Goal: Task Accomplishment & Management: Use online tool/utility

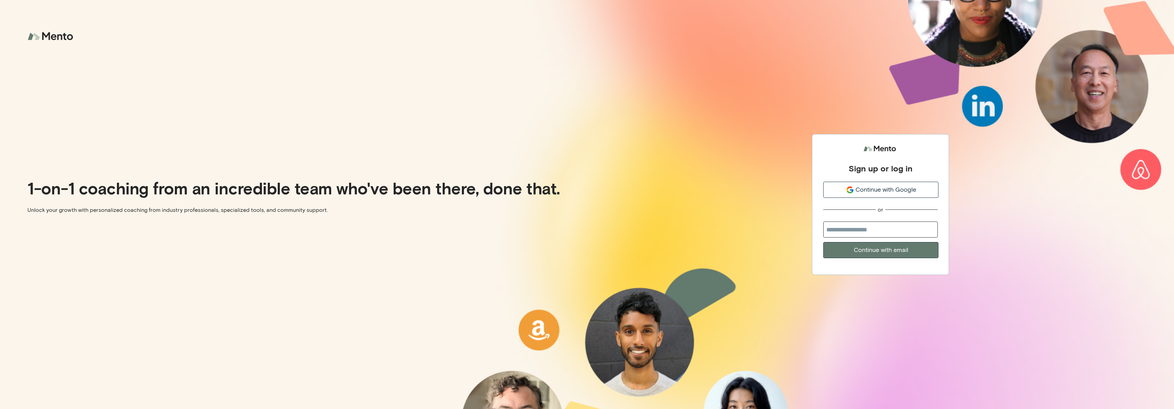
click at [857, 234] on input "email" at bounding box center [880, 230] width 115 height 16
click at [833, 230] on input "email" at bounding box center [880, 230] width 115 height 16
type input "**********"
click at [879, 247] on button "Continue with email" at bounding box center [880, 250] width 115 height 16
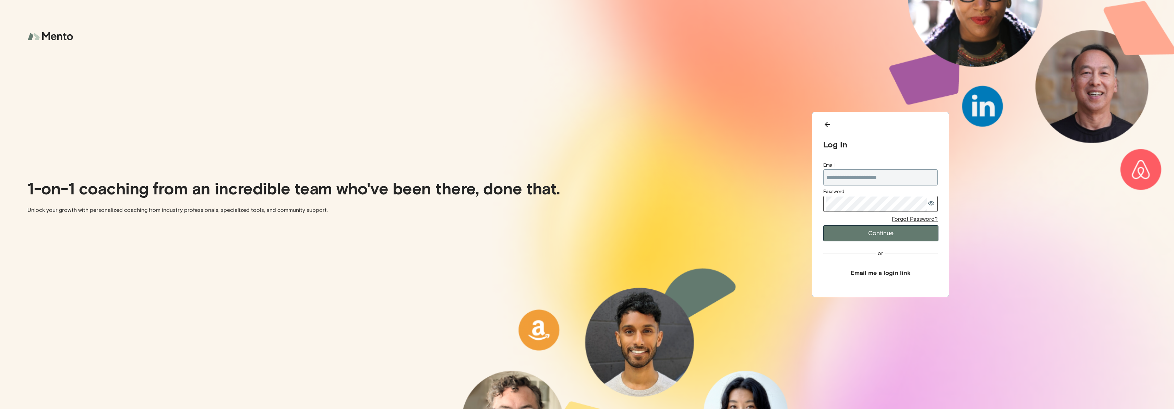
click at [836, 273] on button "Email me a login link" at bounding box center [880, 272] width 115 height 15
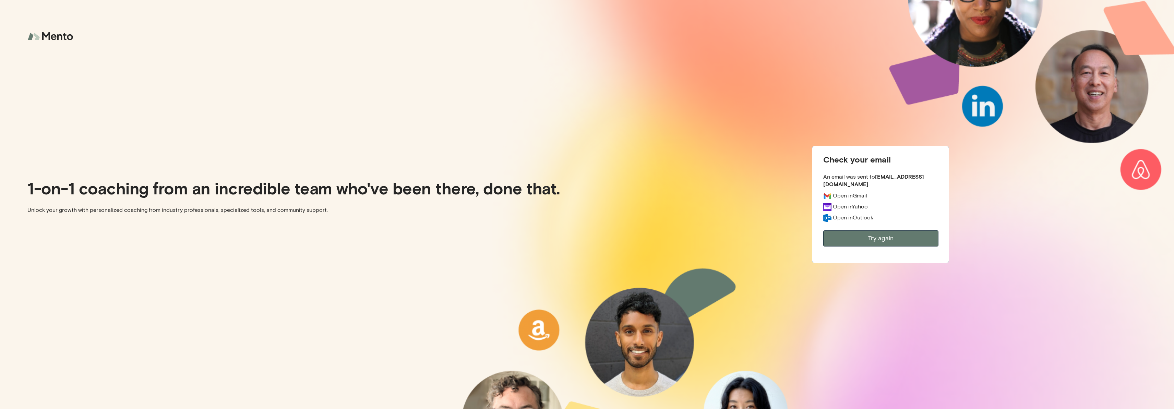
click at [849, 237] on button "Try again" at bounding box center [880, 238] width 115 height 16
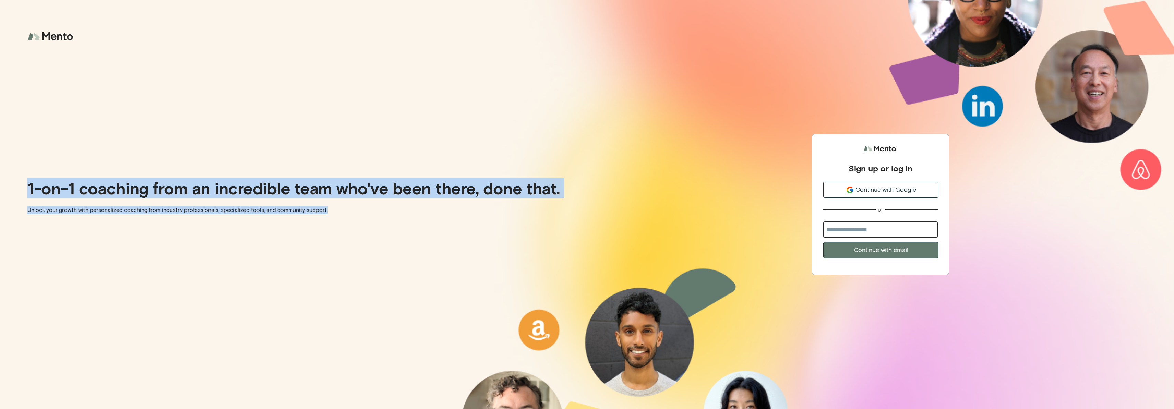
click at [507, 405] on div "1-on-1 coaching from an incredible team who've been there, done that. Unlock yo…" at bounding box center [293, 204] width 587 height 409
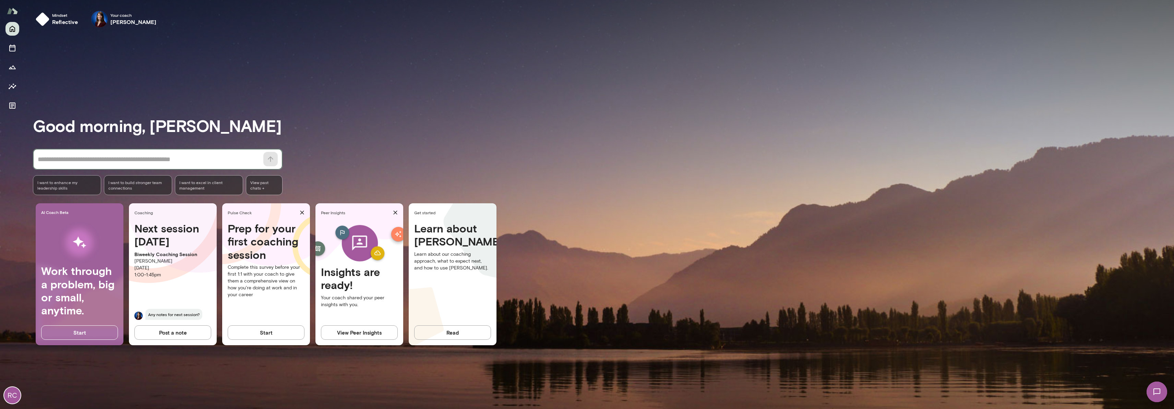
click at [159, 160] on textarea at bounding box center [149, 160] width 222 height 10
click at [17, 397] on div "RC" at bounding box center [12, 395] width 16 height 16
click at [12, 5] on div at bounding box center [589, 5] width 1169 height 0
click at [12, 107] on icon "Documents" at bounding box center [12, 106] width 6 height 6
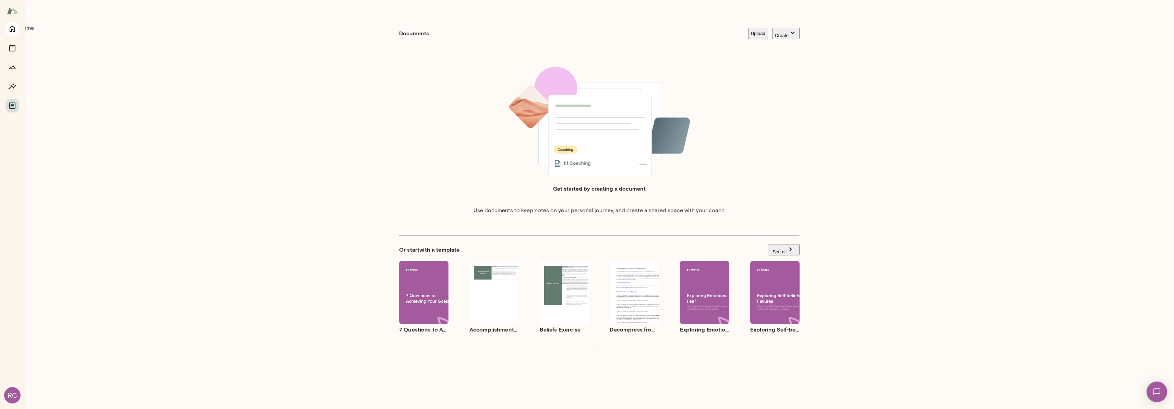
click at [15, 33] on icon "Home" at bounding box center [12, 29] width 8 height 8
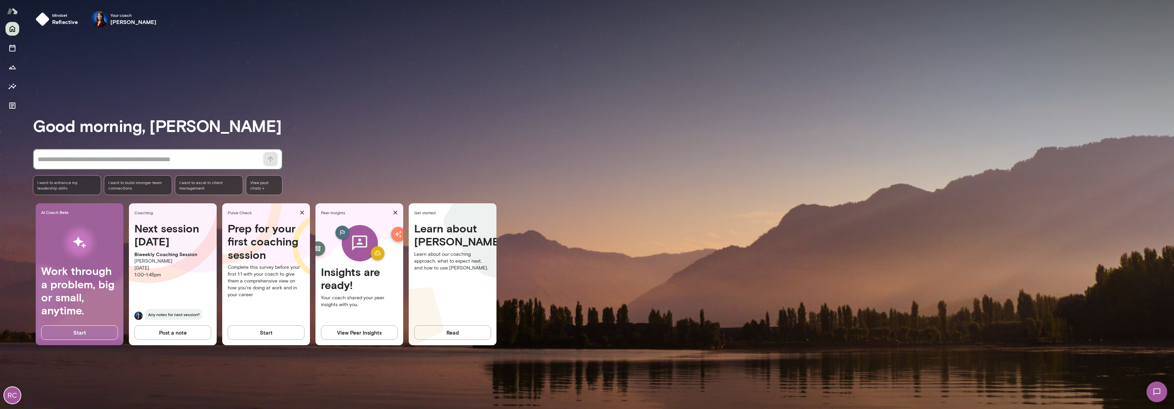
click at [115, 161] on textarea at bounding box center [149, 160] width 222 height 10
type textarea "******"
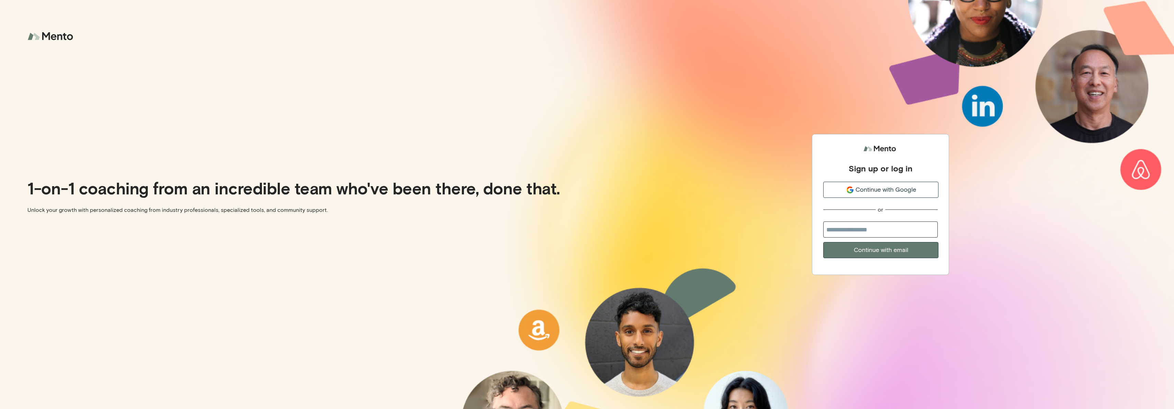
click at [847, 232] on input "email" at bounding box center [880, 230] width 115 height 16
type input "**********"
click at [884, 252] on button "Continue with email" at bounding box center [880, 250] width 115 height 16
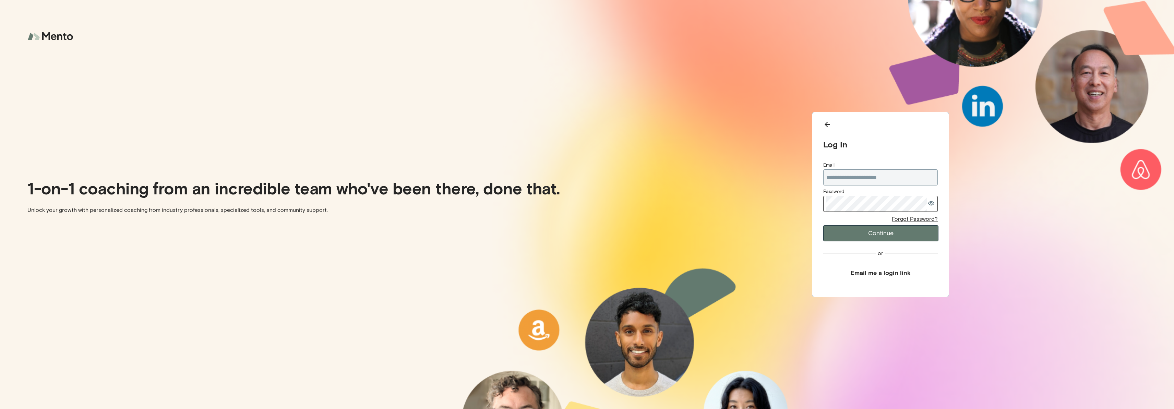
click at [869, 274] on button "Email me a login link" at bounding box center [880, 272] width 115 height 15
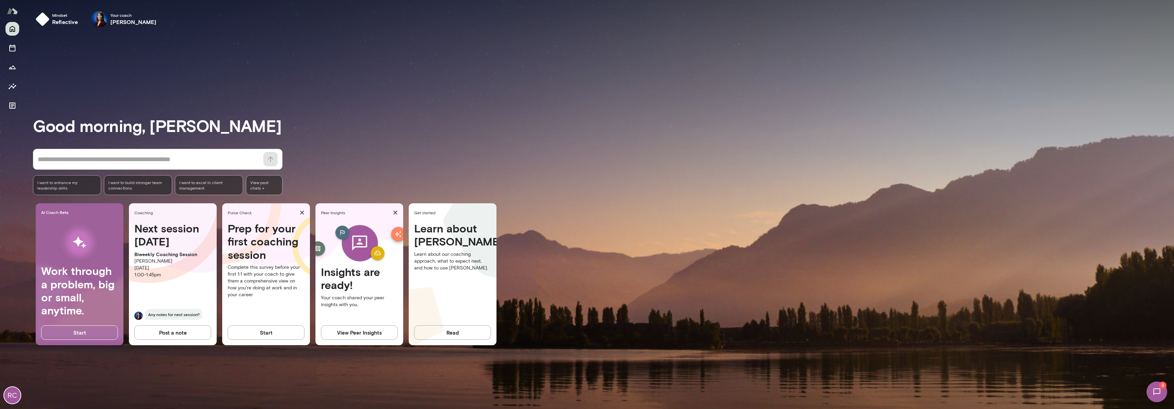
click at [11, 395] on div "RC" at bounding box center [12, 395] width 16 height 16
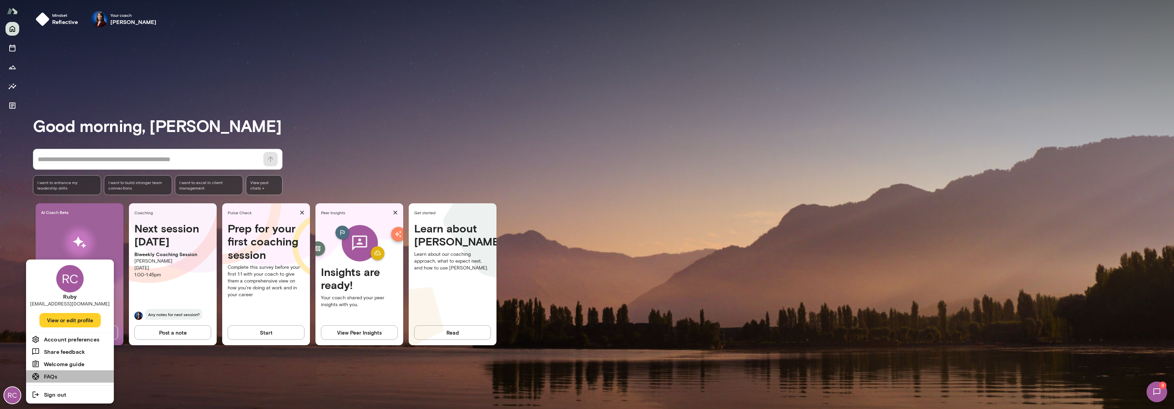
click at [70, 379] on li "FAQs" at bounding box center [70, 376] width 88 height 12
